Goal: Information Seeking & Learning: Learn about a topic

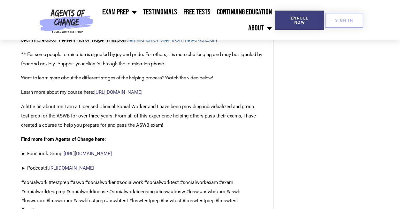
scroll to position [747, 0]
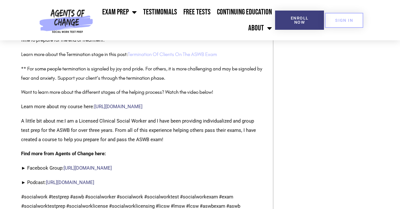
click at [147, 56] on link "Termination Of Clients On The ASWB Exam" at bounding box center [172, 54] width 89 height 6
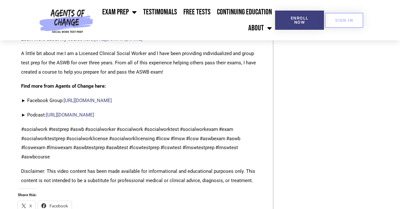
scroll to position [821, 0]
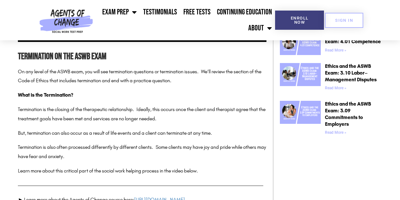
scroll to position [438, 0]
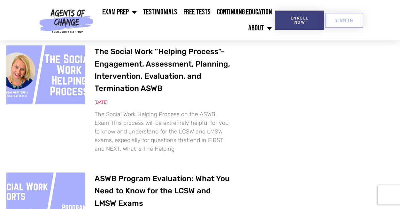
scroll to position [775, 0]
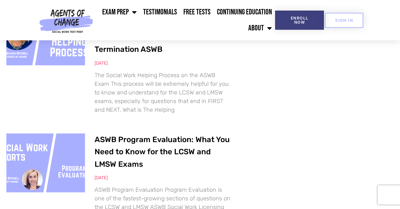
click at [97, 135] on link "ASWB Program Evaluation: What You Need to Know for the LCSW and LMSW Exams" at bounding box center [162, 152] width 135 height 34
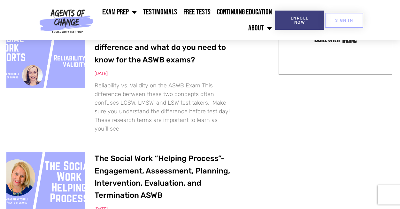
scroll to position [575, 0]
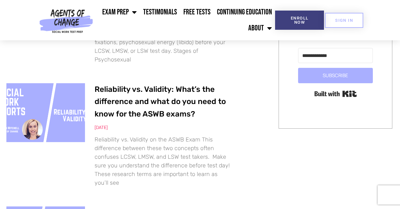
click at [104, 93] on link "Reliability vs. Validity: What’s the difference and what do you need to know fo…" at bounding box center [160, 102] width 131 height 34
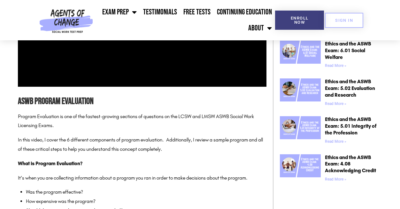
scroll to position [364, 0]
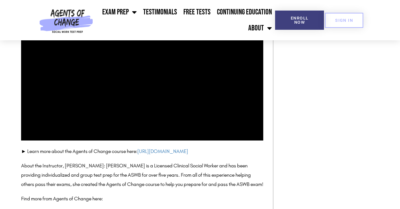
scroll to position [1255, 0]
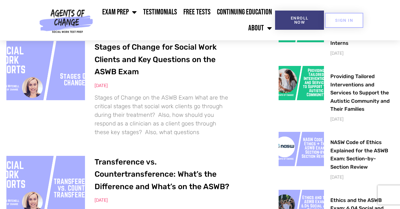
scroll to position [226, 0]
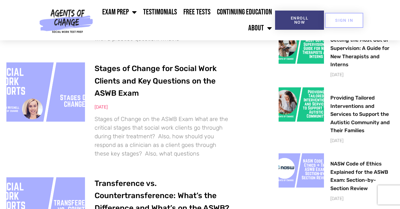
click at [99, 82] on link "Stages of Change for Social Work Clients and Key Questions on the ASWB Exam" at bounding box center [156, 81] width 122 height 34
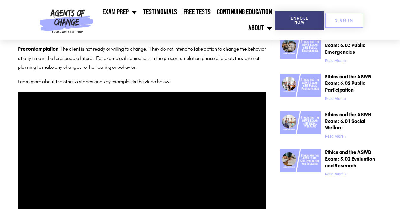
scroll to position [412, 0]
